Goal: Find specific page/section: Find specific page/section

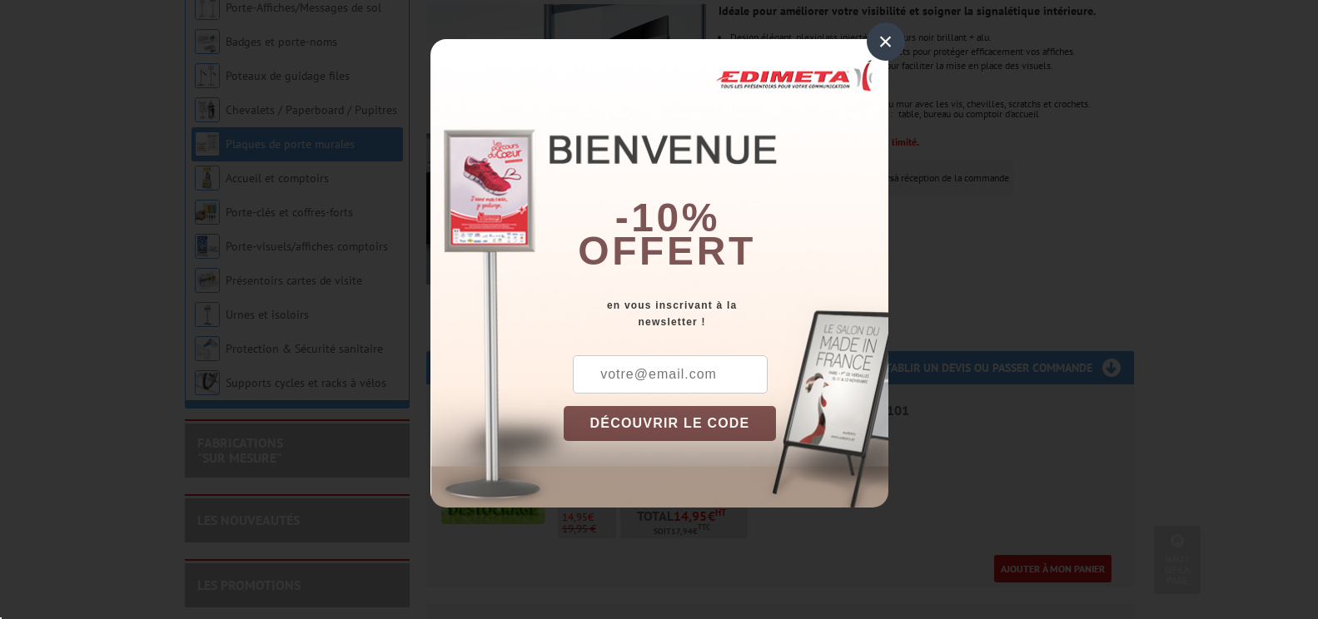
scroll to position [333, 0]
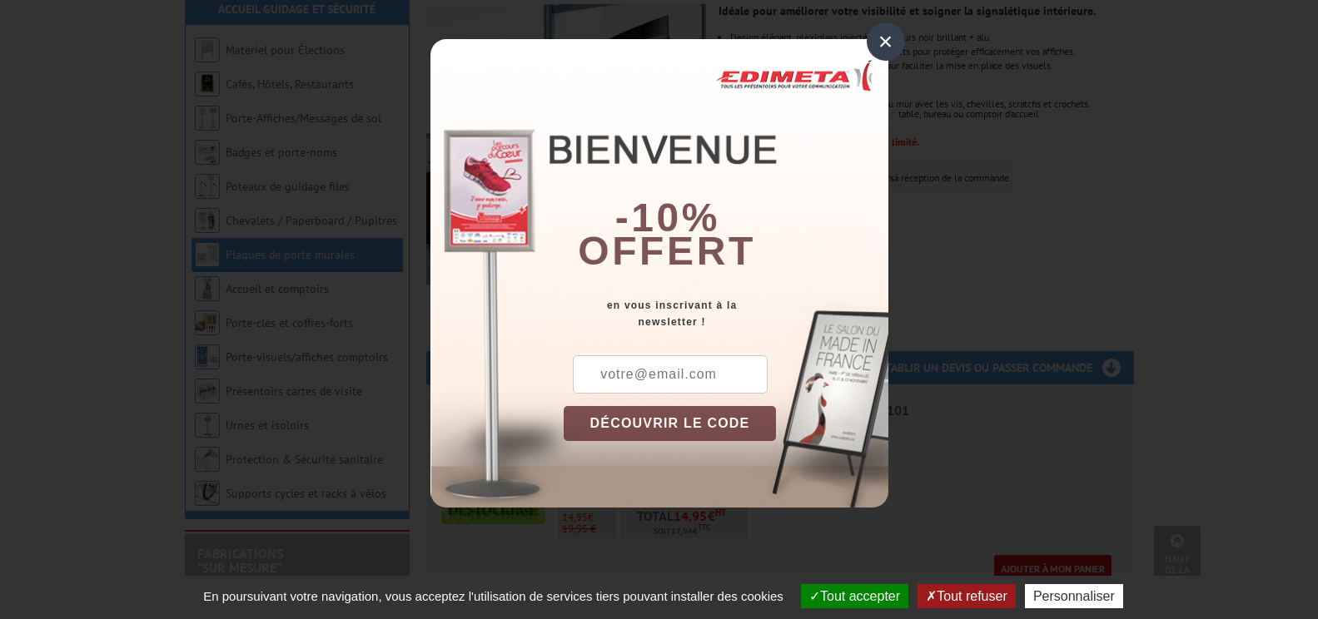
click at [877, 38] on div "×" at bounding box center [885, 41] width 38 height 38
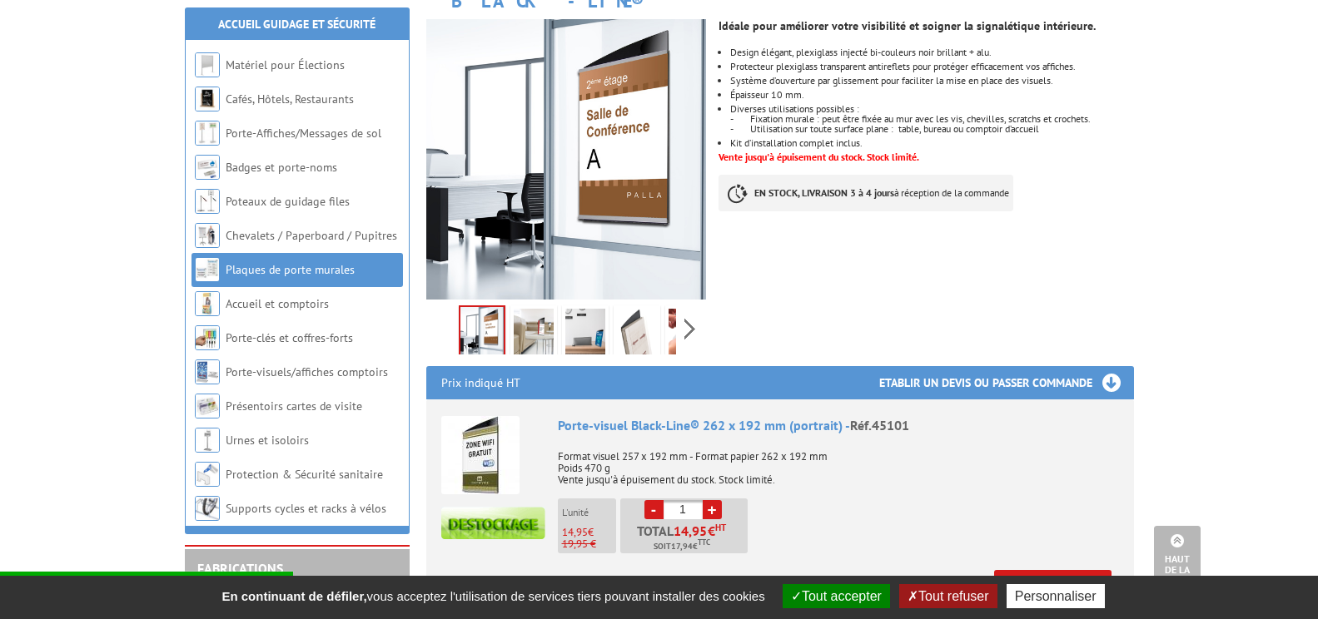
scroll to position [0, 0]
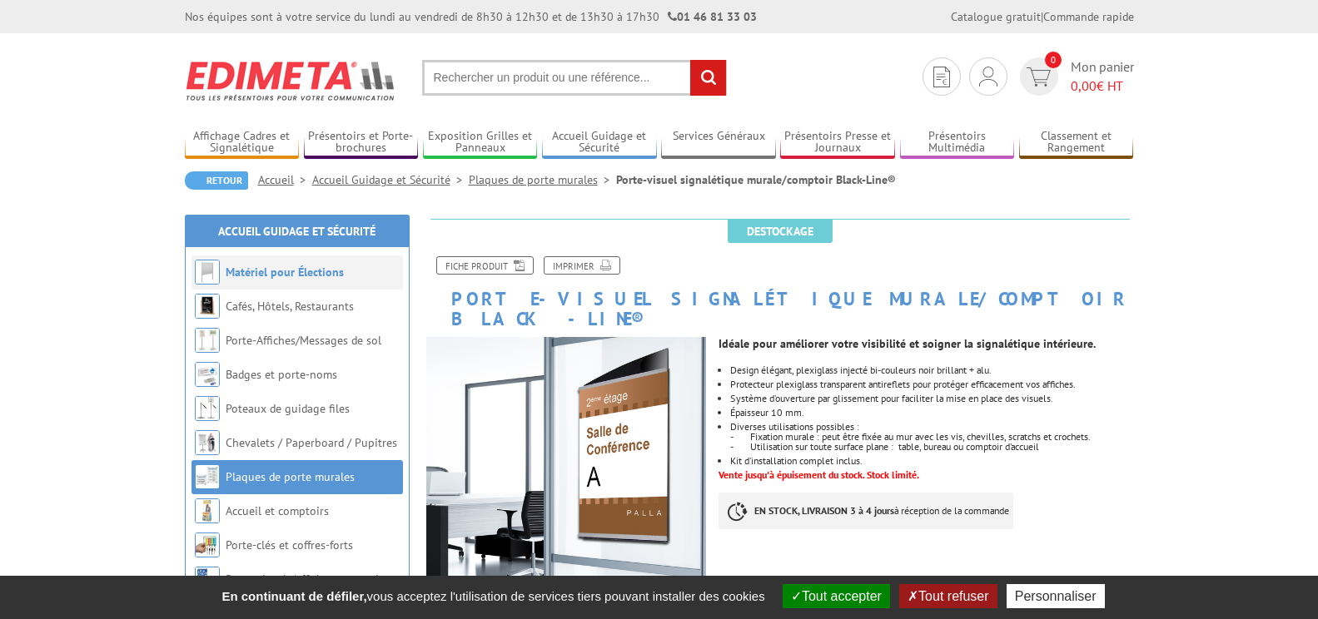
click at [261, 271] on link "Matériel pour Élections" at bounding box center [285, 272] width 118 height 15
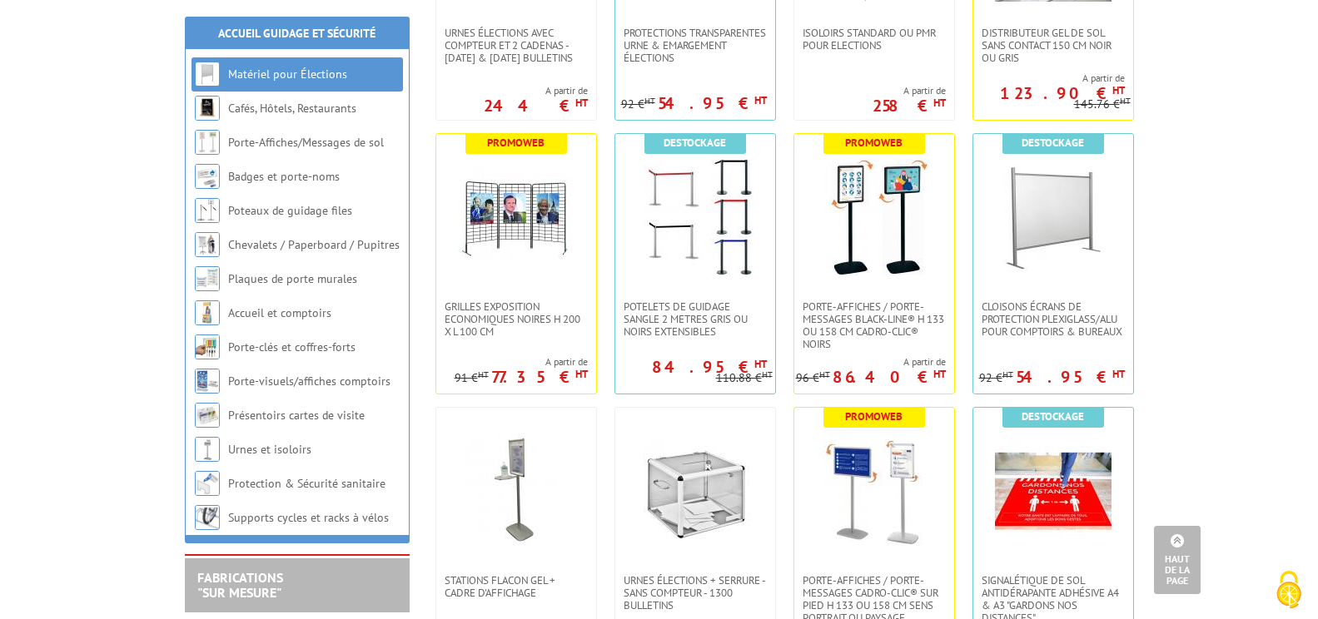
scroll to position [499, 0]
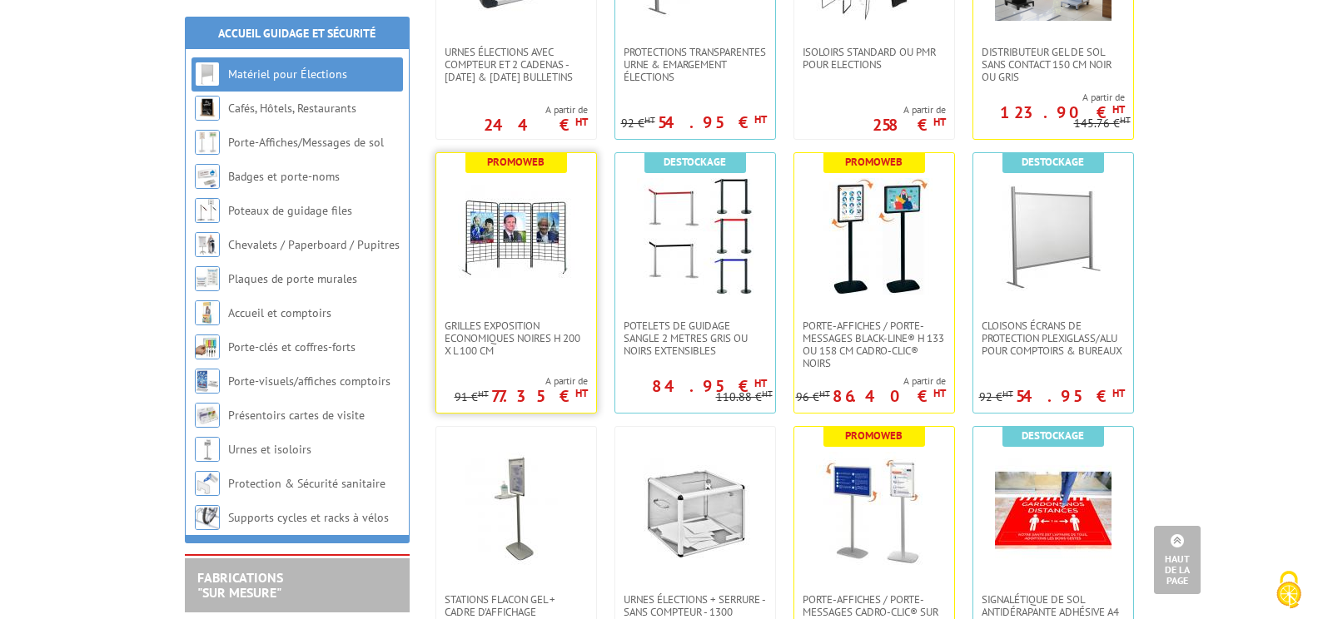
click at [505, 237] on img at bounding box center [516, 236] width 117 height 117
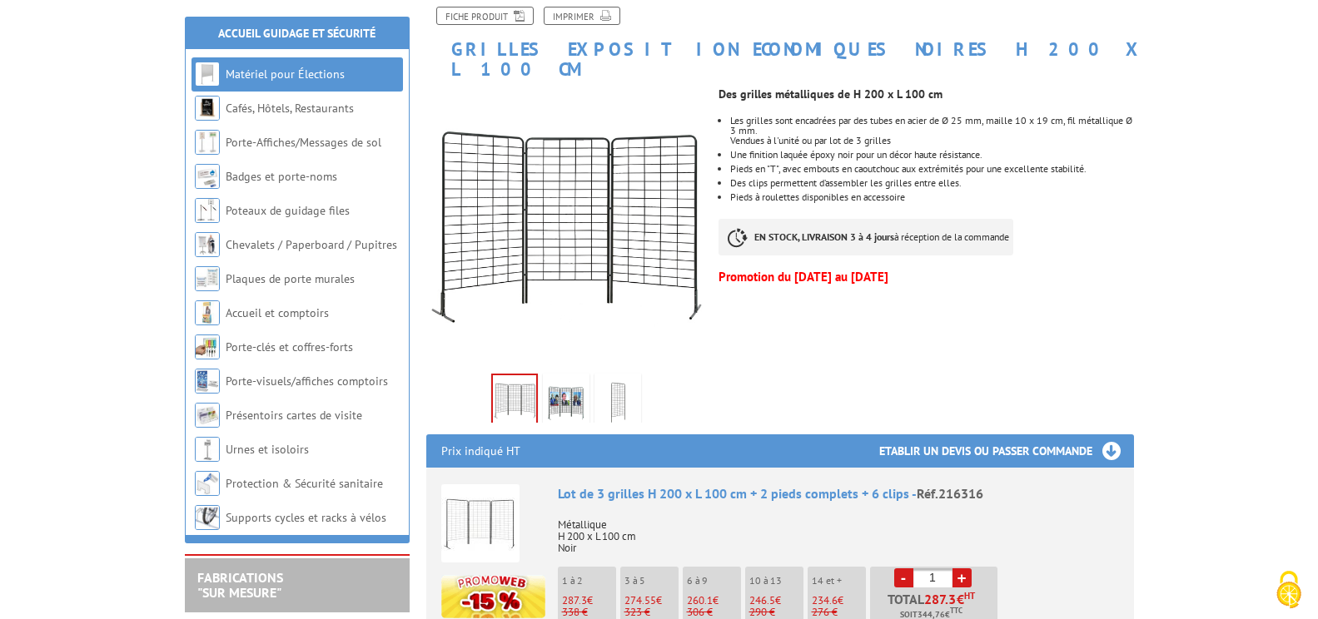
scroll to position [499, 0]
